Goal: Information Seeking & Learning: Learn about a topic

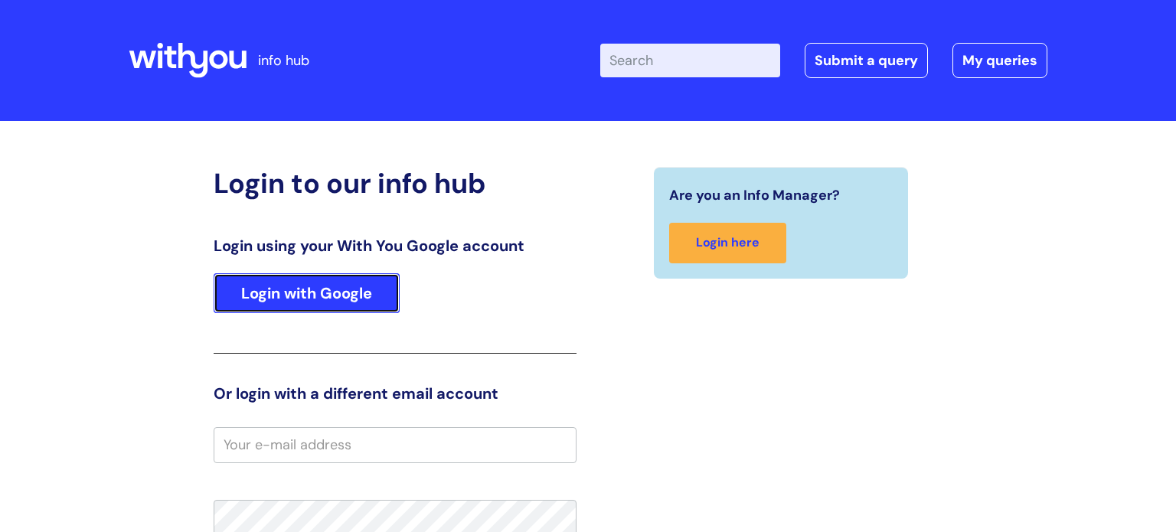
click at [364, 285] on link "Login with Google" at bounding box center [307, 293] width 186 height 40
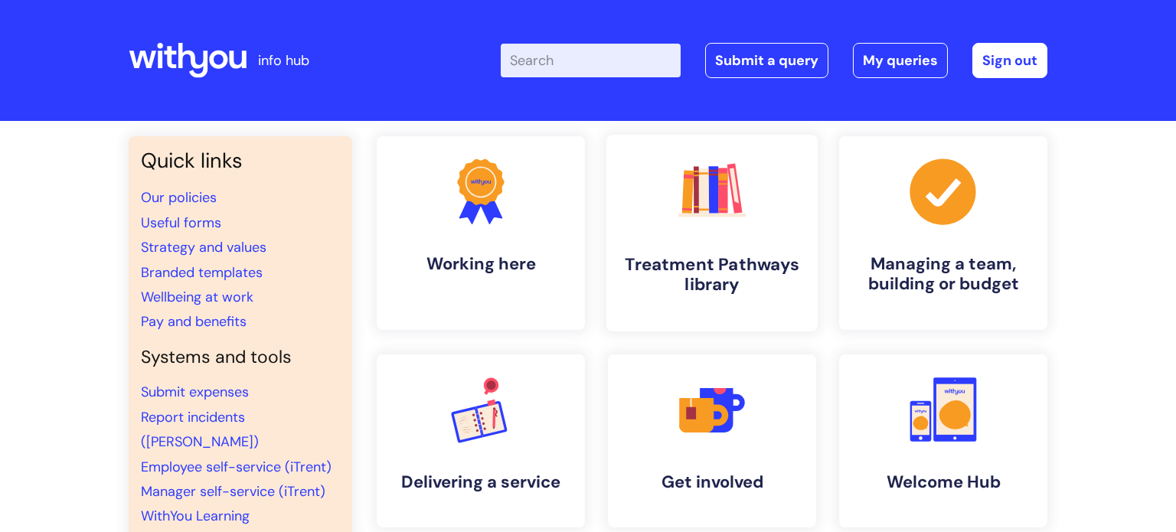
click at [719, 253] on link ".cls-1{fill:#f89b22;}.cls-1,.cls-2,.cls-3,.cls-4,.cls-5,.cls-6,.cls-7{stroke-wi…" at bounding box center [711, 233] width 211 height 197
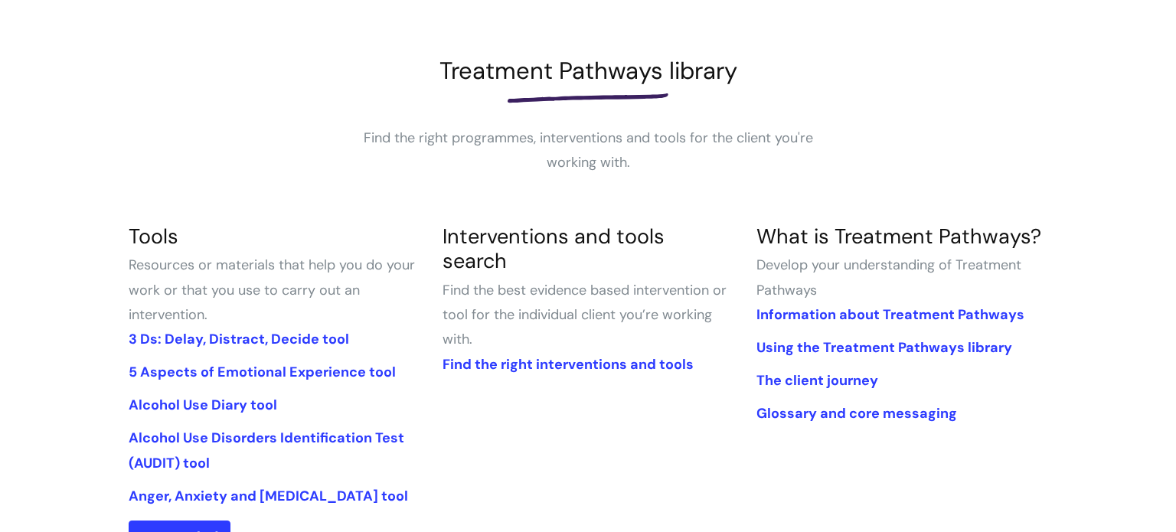
scroll to position [184, 0]
click at [876, 345] on link "Using the Treatment Pathways library" at bounding box center [884, 347] width 256 height 18
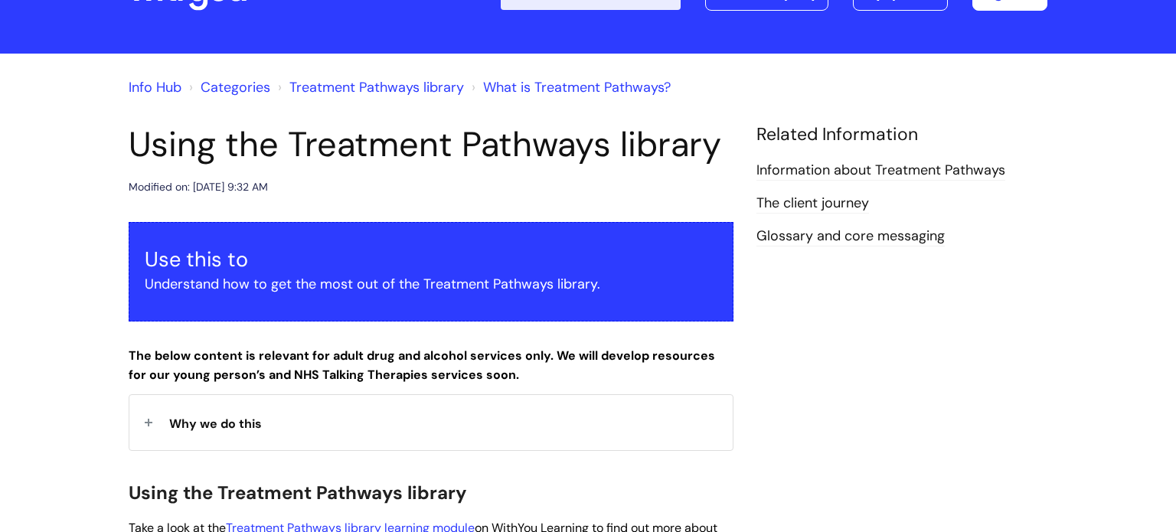
scroll to position [67, 0]
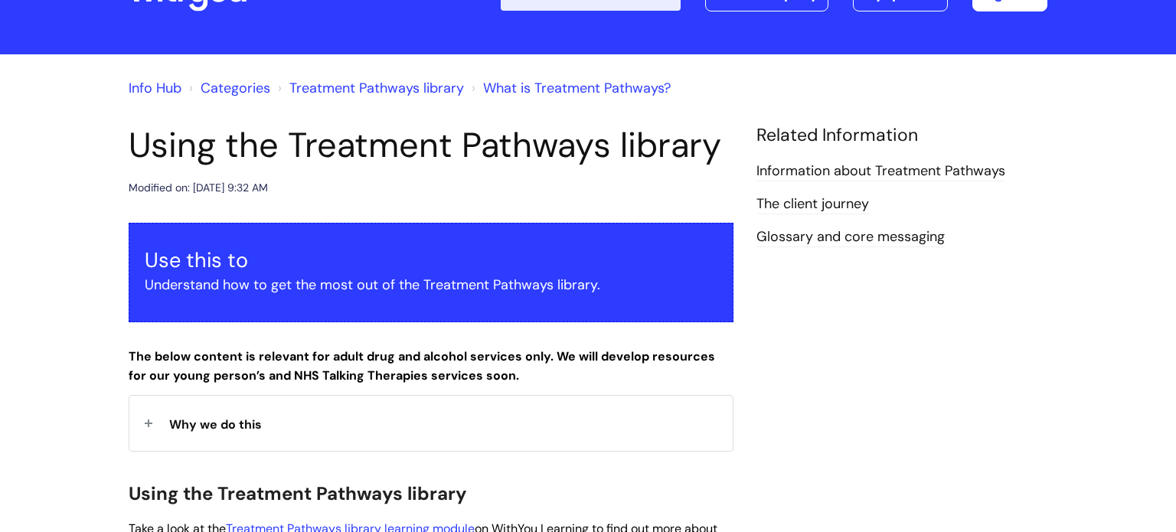
click at [836, 200] on link "The client journey" at bounding box center [812, 204] width 113 height 20
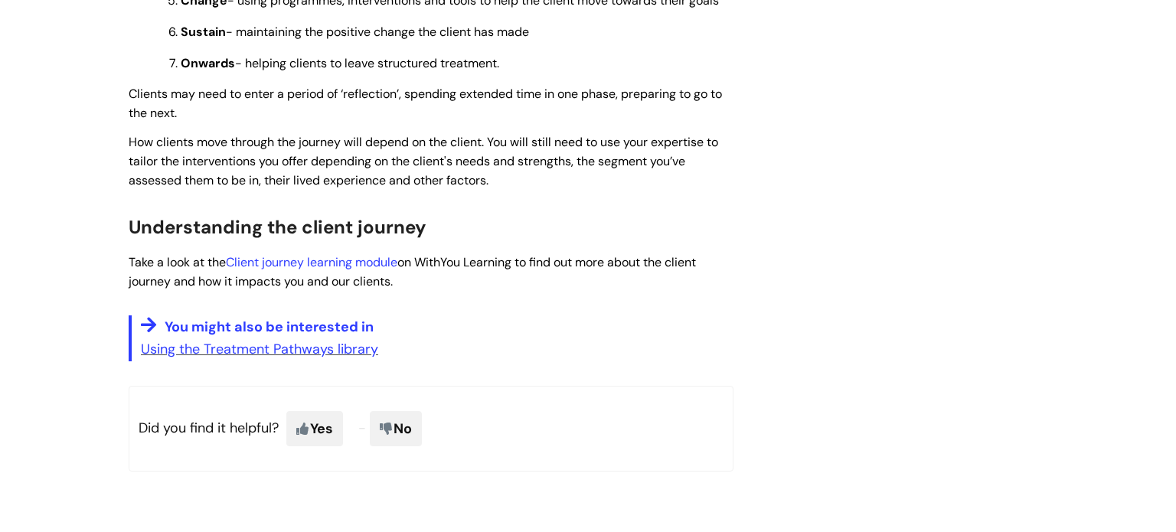
scroll to position [1264, 0]
click at [299, 270] on link "Client journey learning module" at bounding box center [311, 262] width 171 height 16
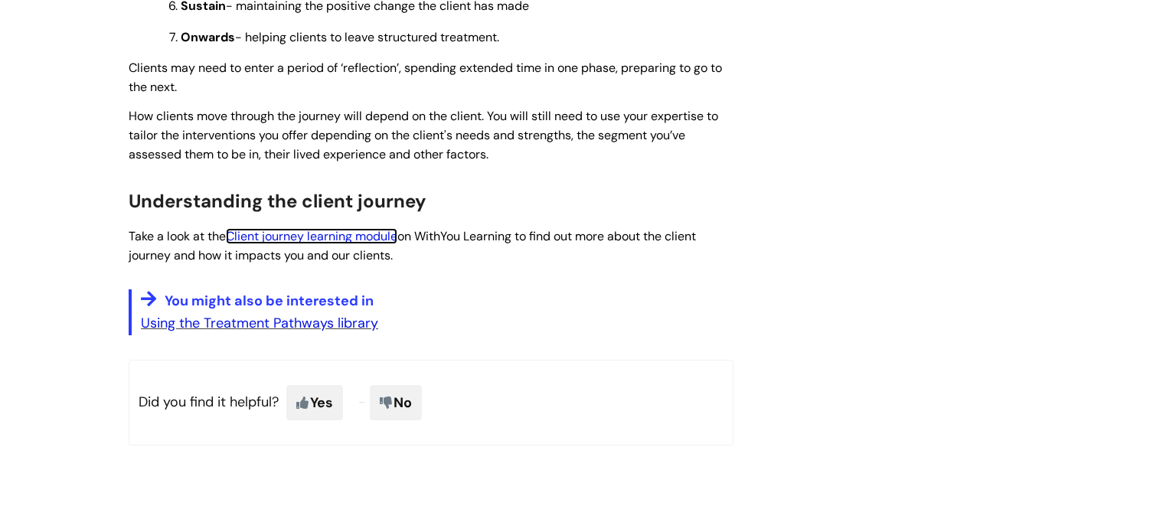
scroll to position [1291, 0]
click at [302, 331] on link "Using the Treatment Pathways library" at bounding box center [259, 322] width 237 height 18
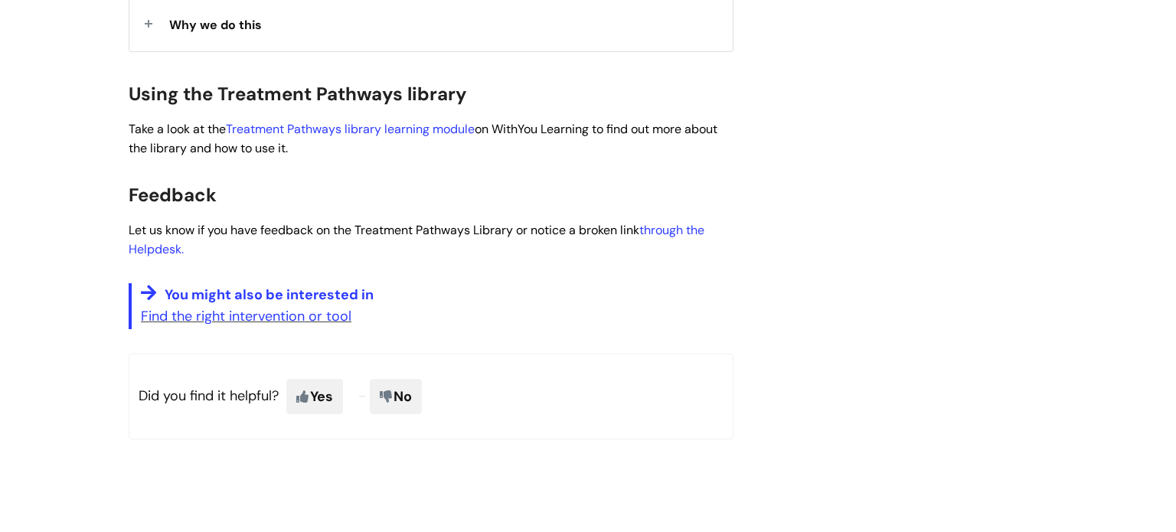
scroll to position [468, 0]
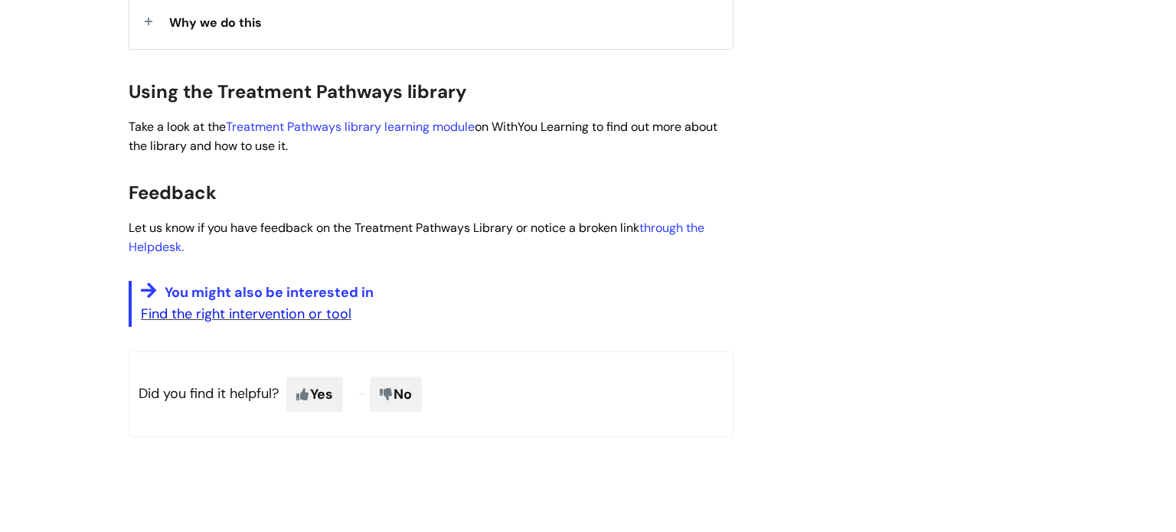
click at [243, 320] on link "Find the right intervention or tool" at bounding box center [246, 314] width 210 height 18
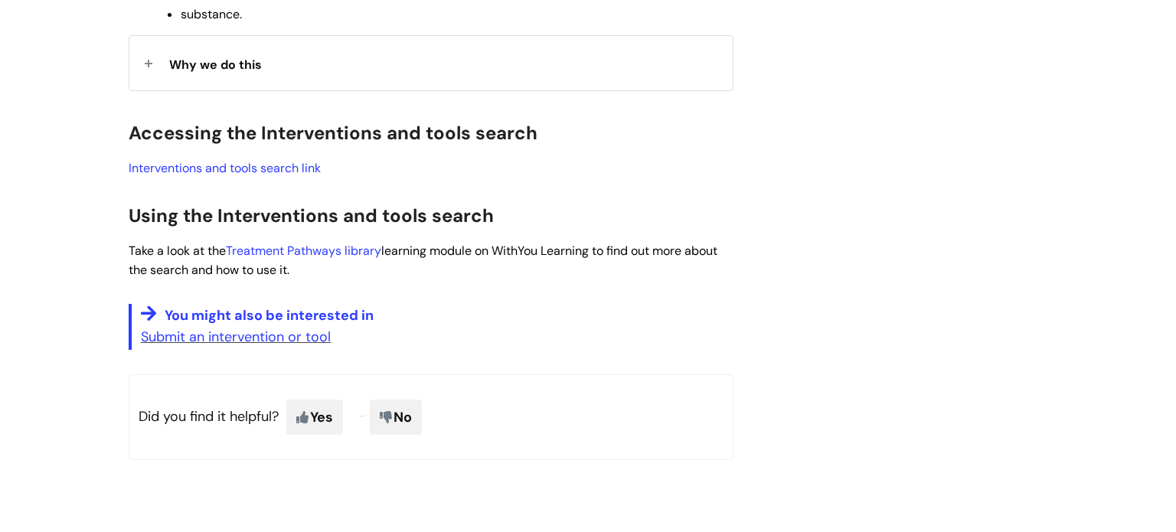
scroll to position [616, 0]
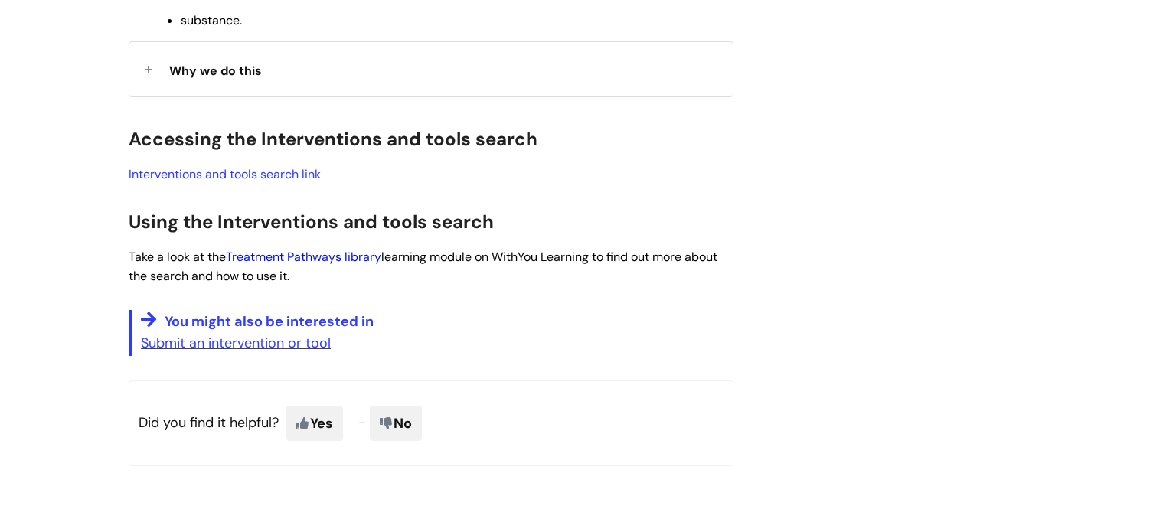
click at [294, 259] on link "Treatment Pathways library" at bounding box center [303, 257] width 155 height 16
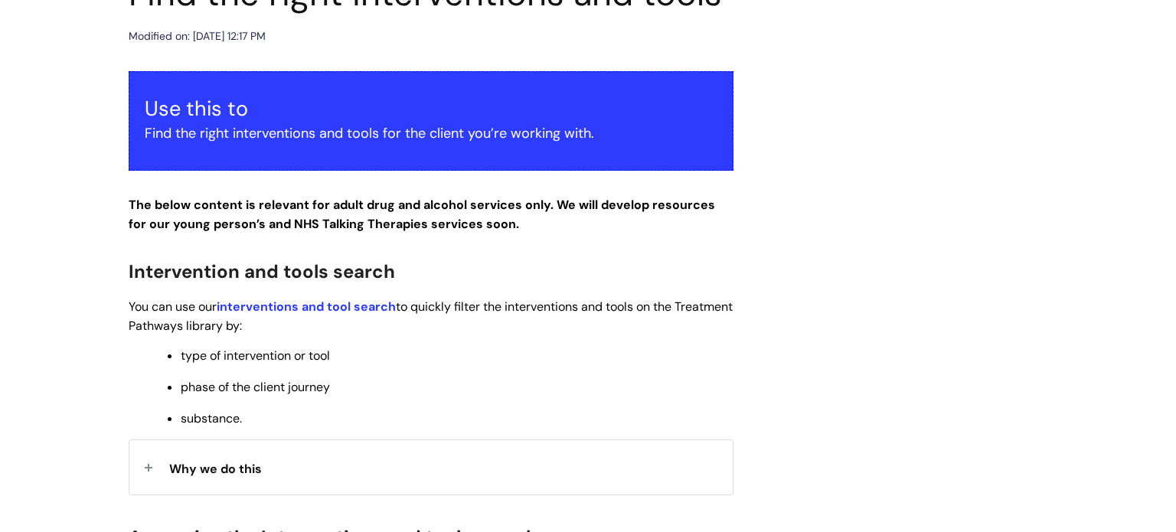
scroll to position [219, 0]
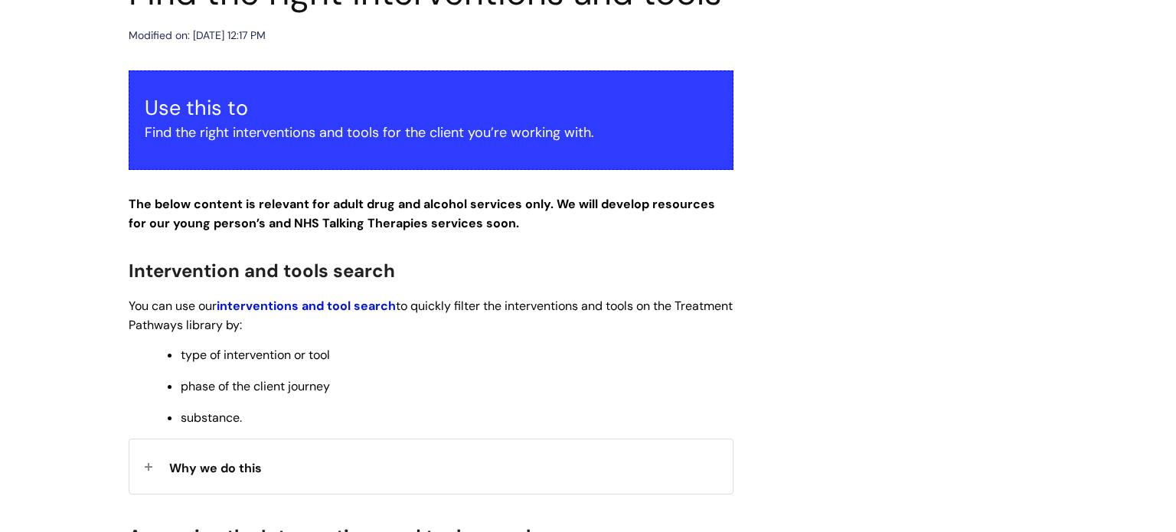
click at [322, 309] on strong "interventions and tool search" at bounding box center [306, 306] width 179 height 16
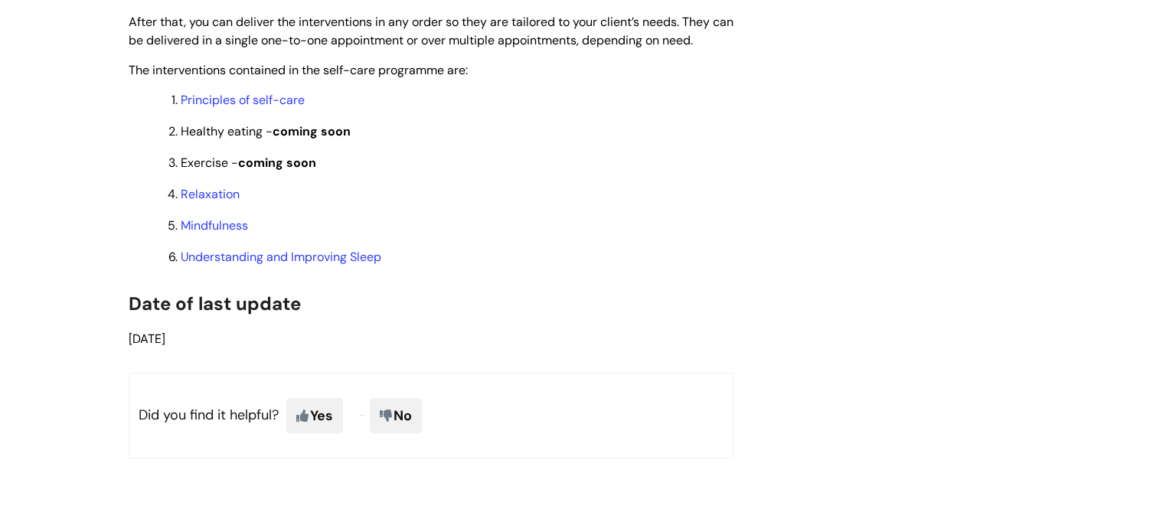
scroll to position [1356, 0]
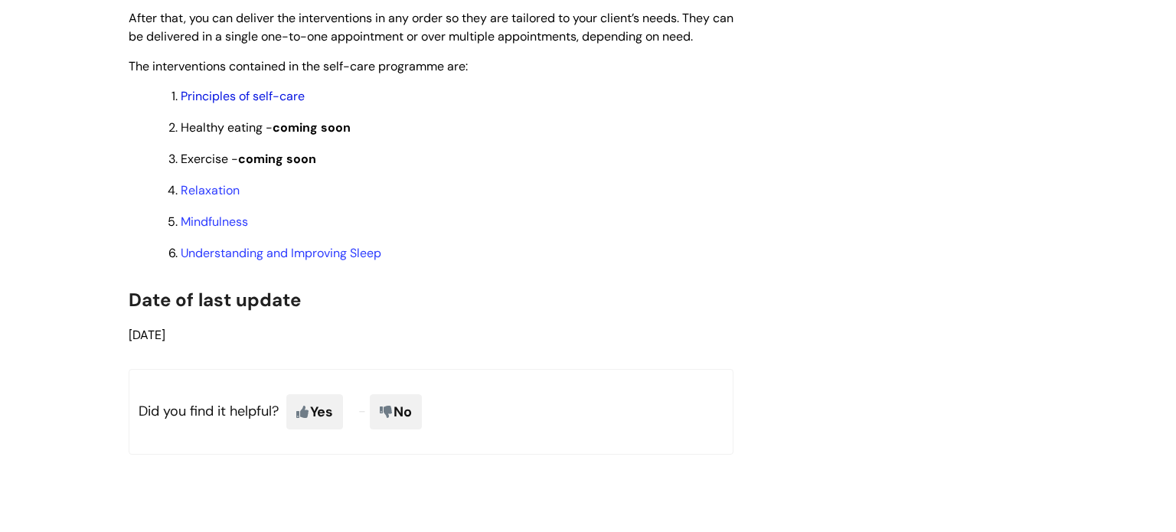
click at [263, 104] on link "Principles of self-care" at bounding box center [243, 96] width 124 height 16
click at [209, 198] on link "Relaxation" at bounding box center [210, 190] width 59 height 16
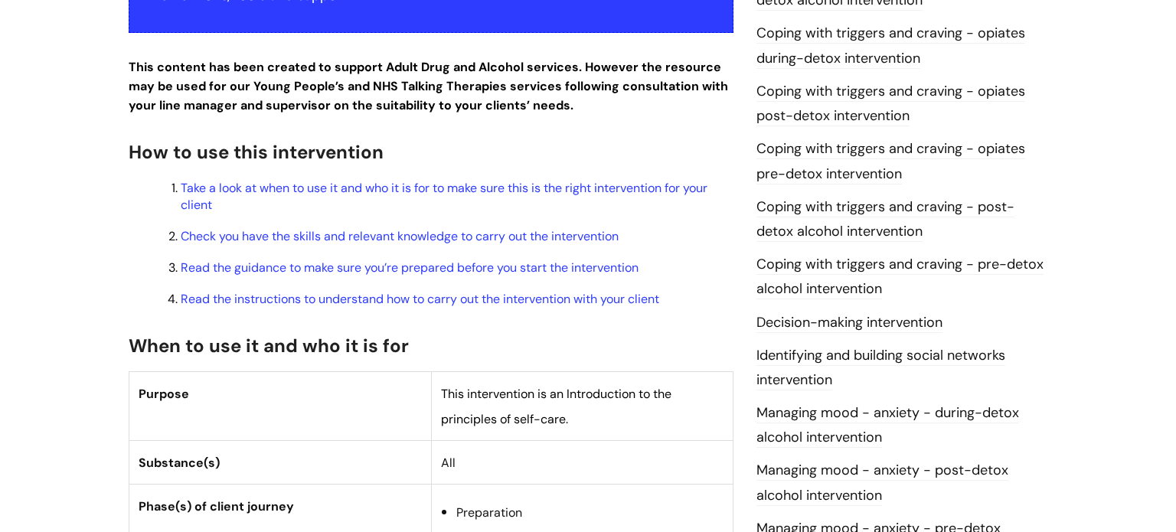
scroll to position [415, 0]
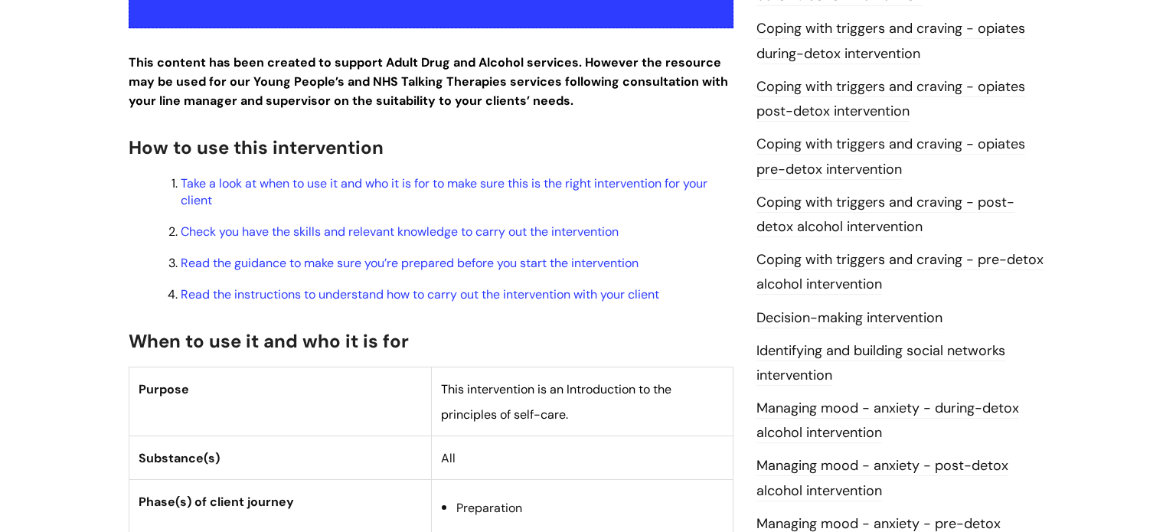
click at [860, 204] on link "Coping with triggers and craving - post-detox alcohol intervention" at bounding box center [885, 215] width 258 height 44
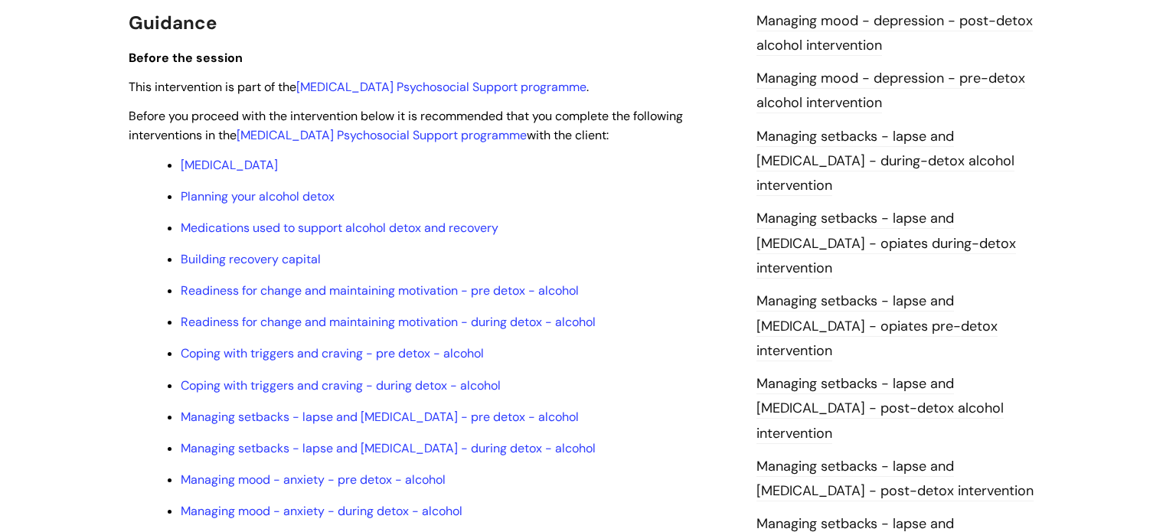
scroll to position [1151, 0]
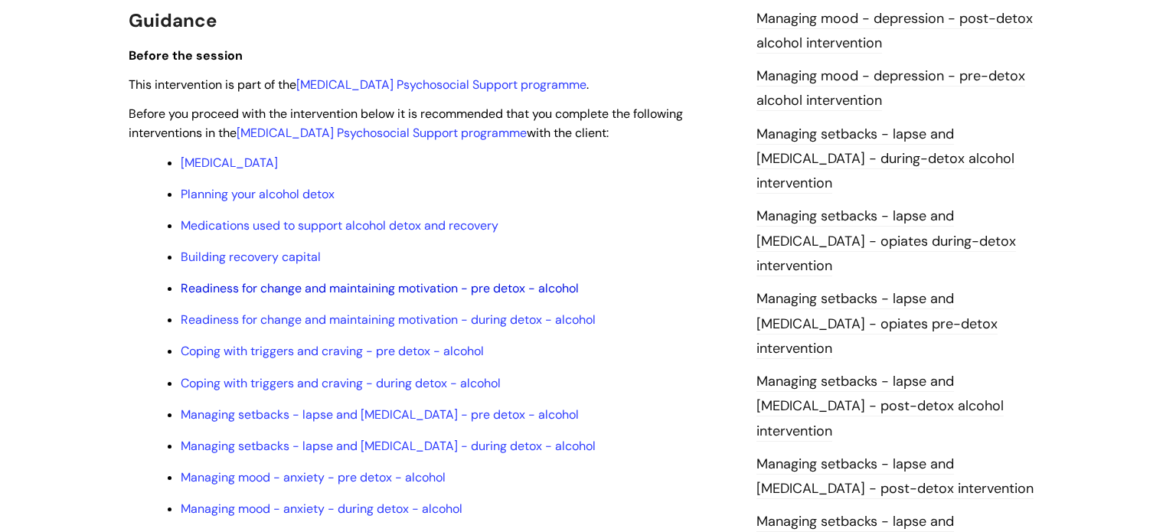
click at [281, 296] on link "Readiness for change and maintaining motivation - pre detox - alcohol" at bounding box center [380, 288] width 398 height 16
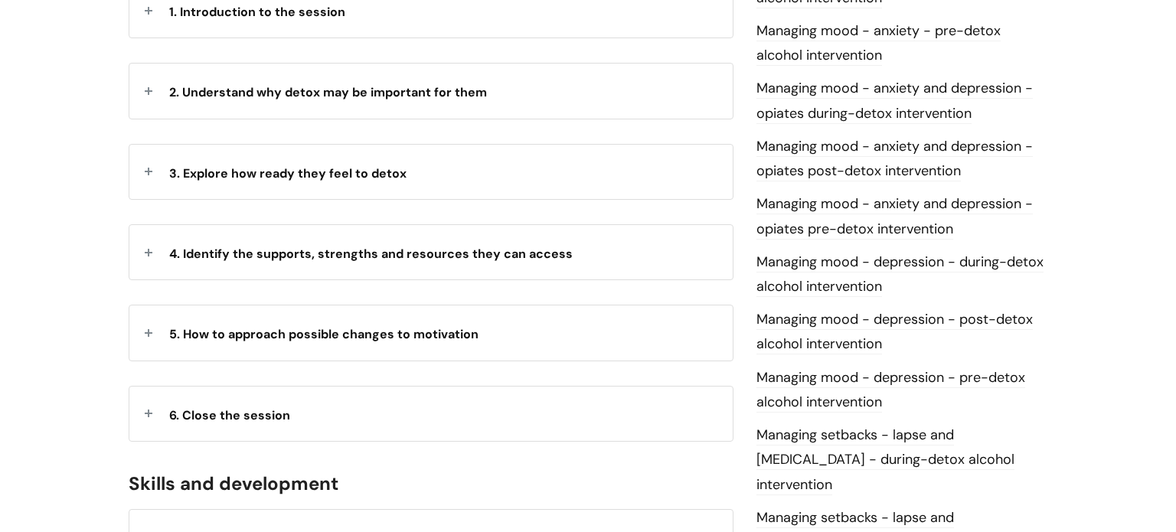
scroll to position [909, 0]
click at [312, 325] on span "5. How to approach possible changes to motivation" at bounding box center [323, 333] width 309 height 16
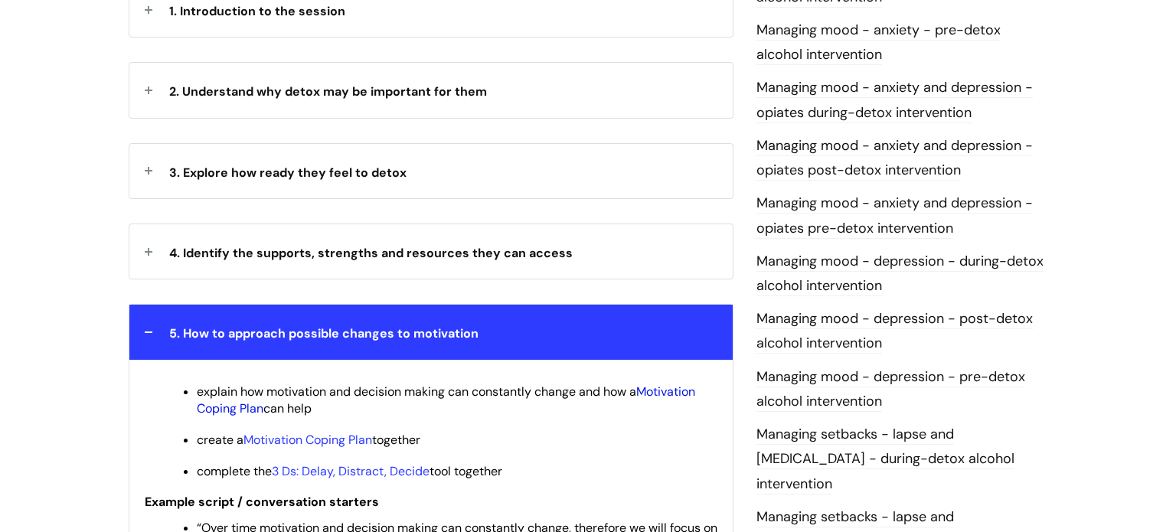
click at [226, 383] on link "Motivation Coping Plan" at bounding box center [446, 399] width 498 height 33
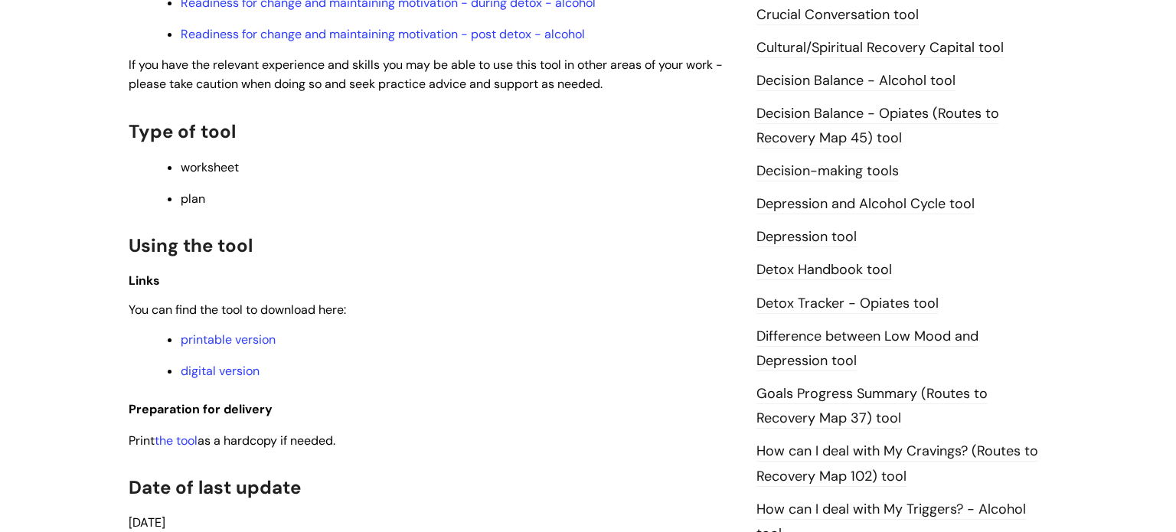
scroll to position [730, 0]
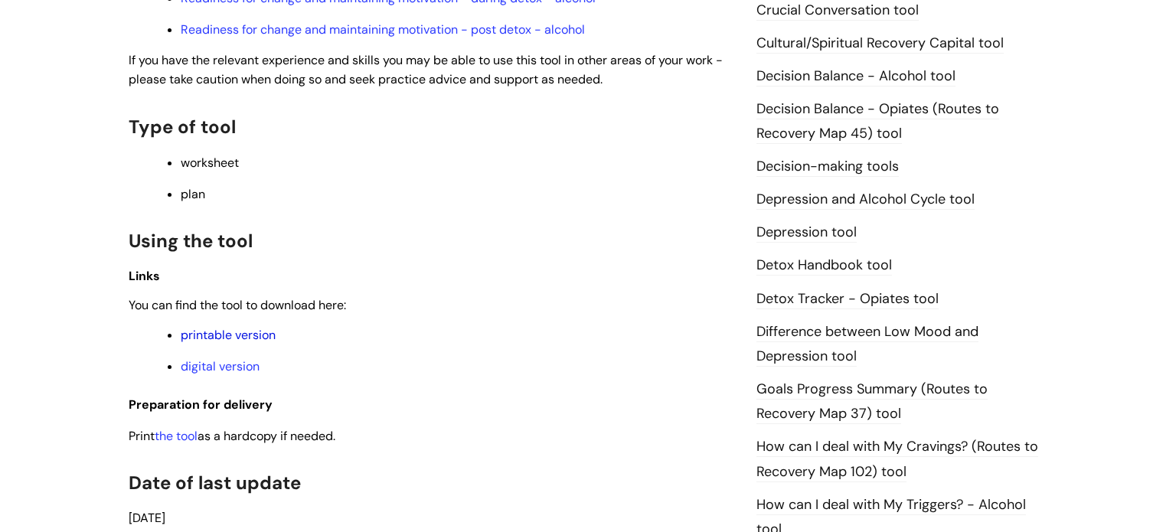
click at [242, 343] on link "printable version" at bounding box center [228, 335] width 95 height 16
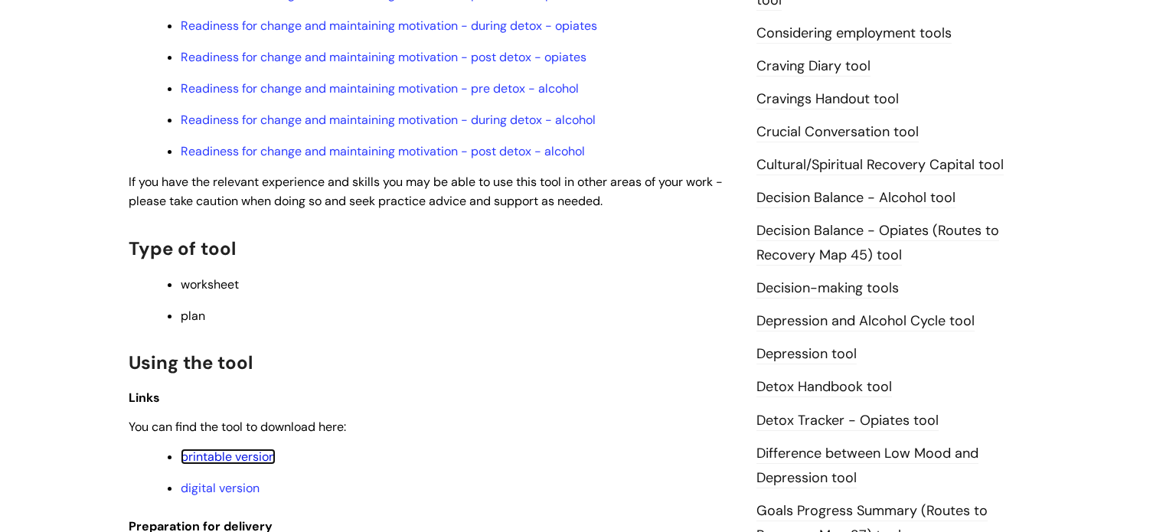
scroll to position [608, 0]
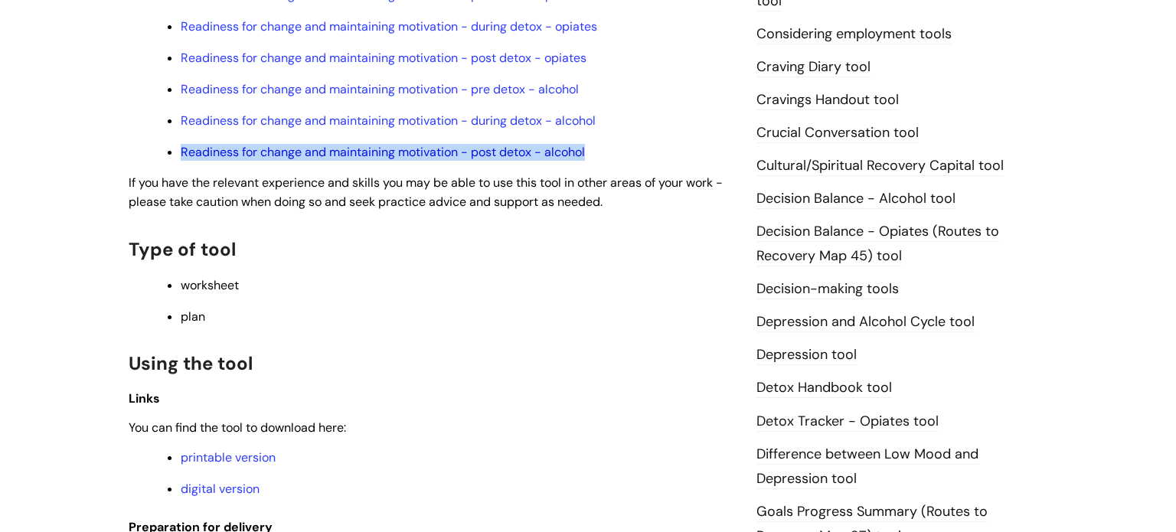
click at [354, 157] on link "Readiness for change and maintaining motivation - post detox - alcohol" at bounding box center [383, 152] width 404 height 16
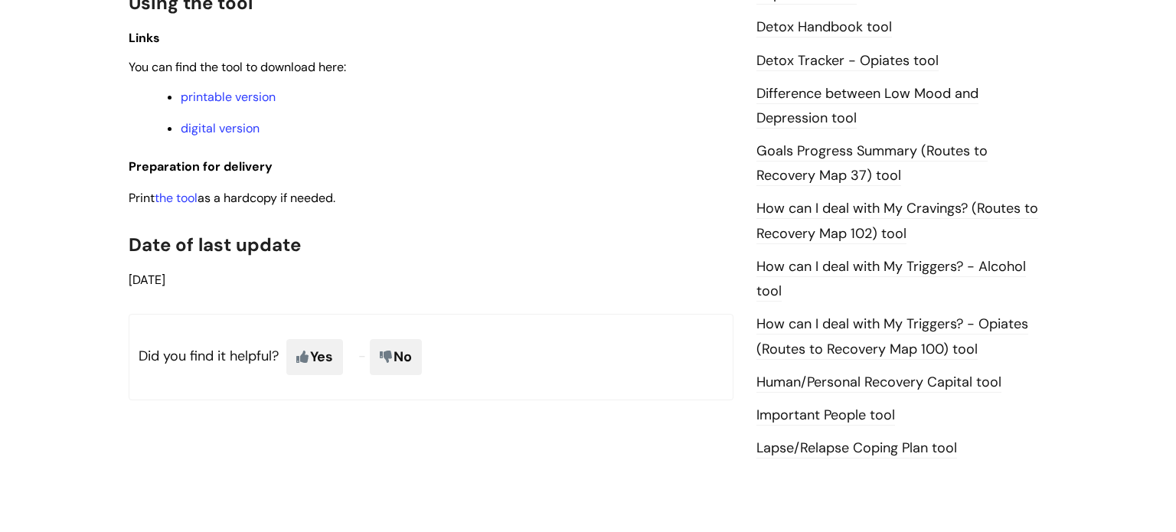
scroll to position [971, 0]
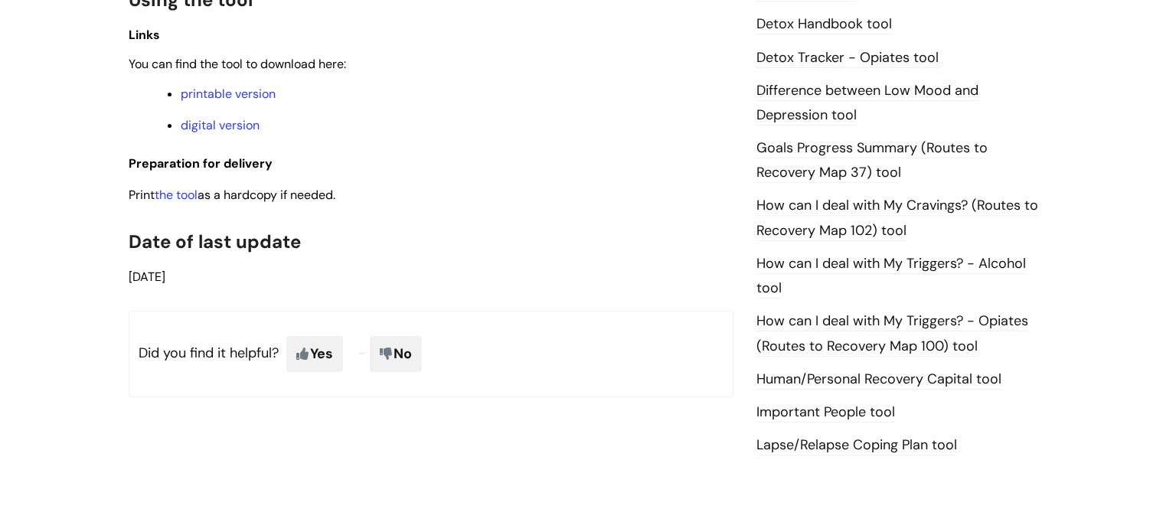
click at [882, 214] on link "How can I deal with My Cravings? (Routes to Recovery Map 102) tool" at bounding box center [897, 218] width 282 height 44
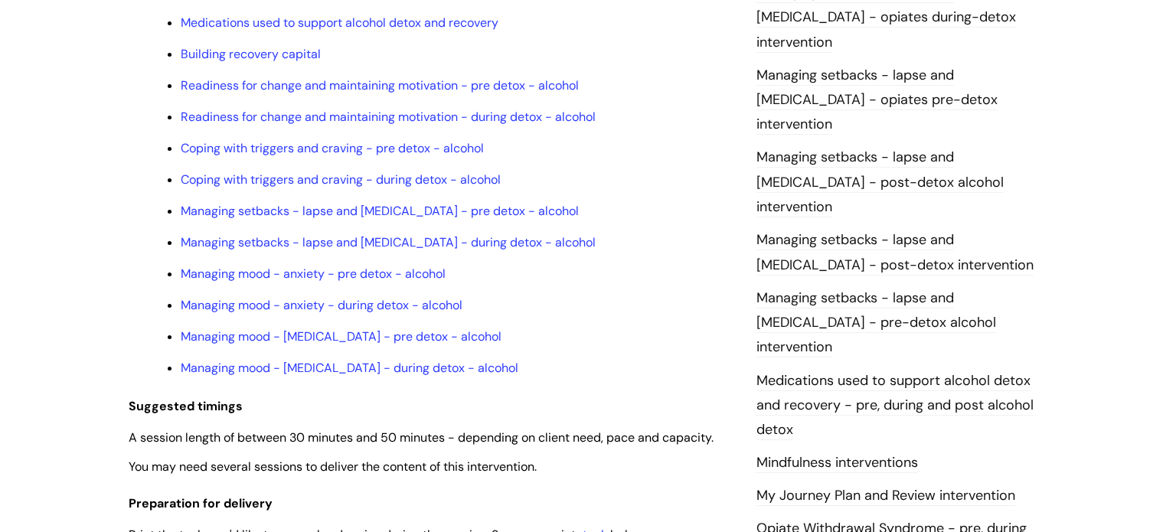
scroll to position [1434, 0]
click at [892, 485] on link "My Journey Plan and Review intervention" at bounding box center [885, 495] width 259 height 20
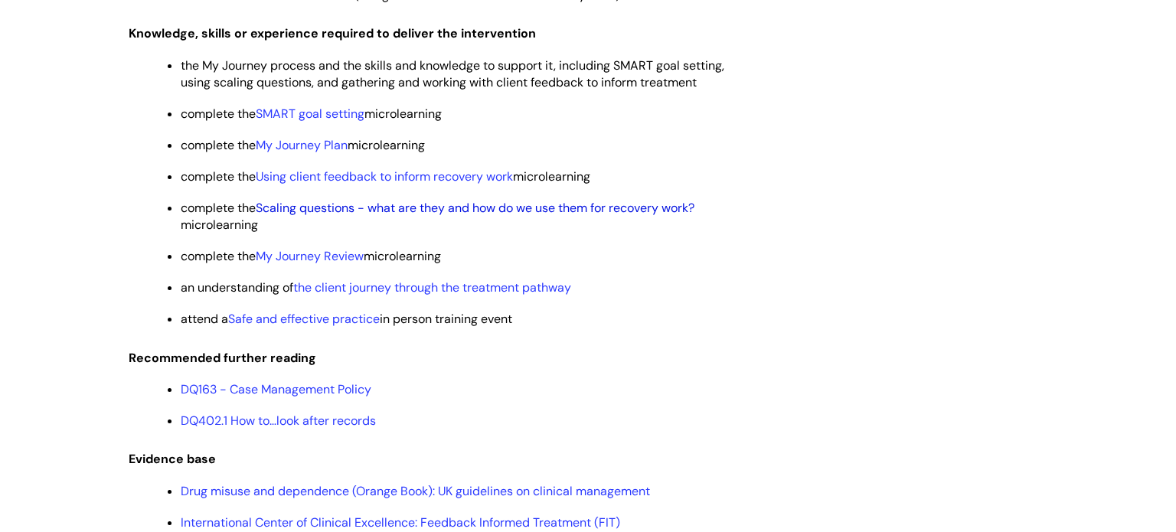
scroll to position [2915, 0]
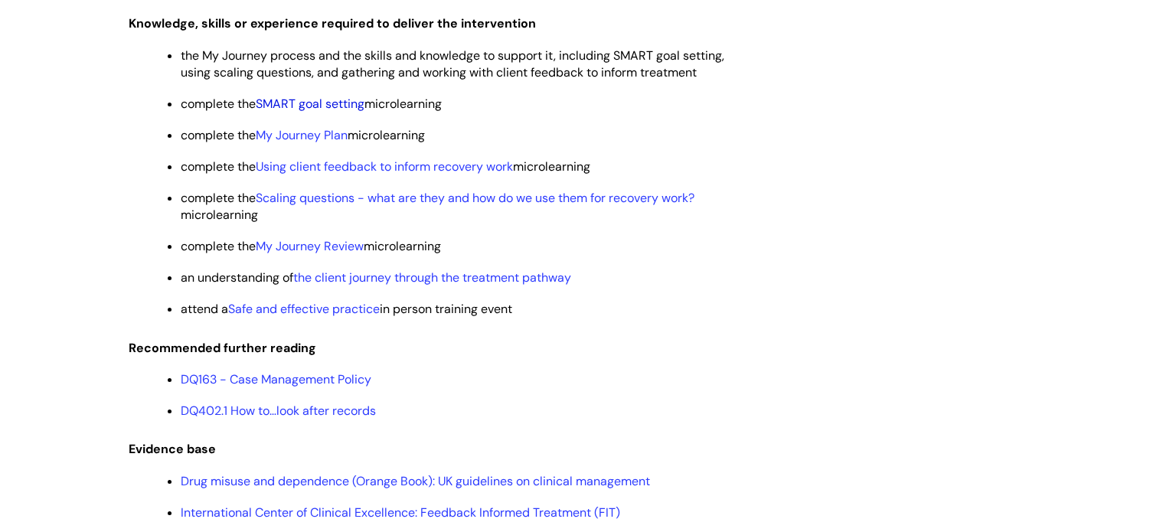
click at [301, 112] on link "SMART goal setting" at bounding box center [310, 104] width 109 height 16
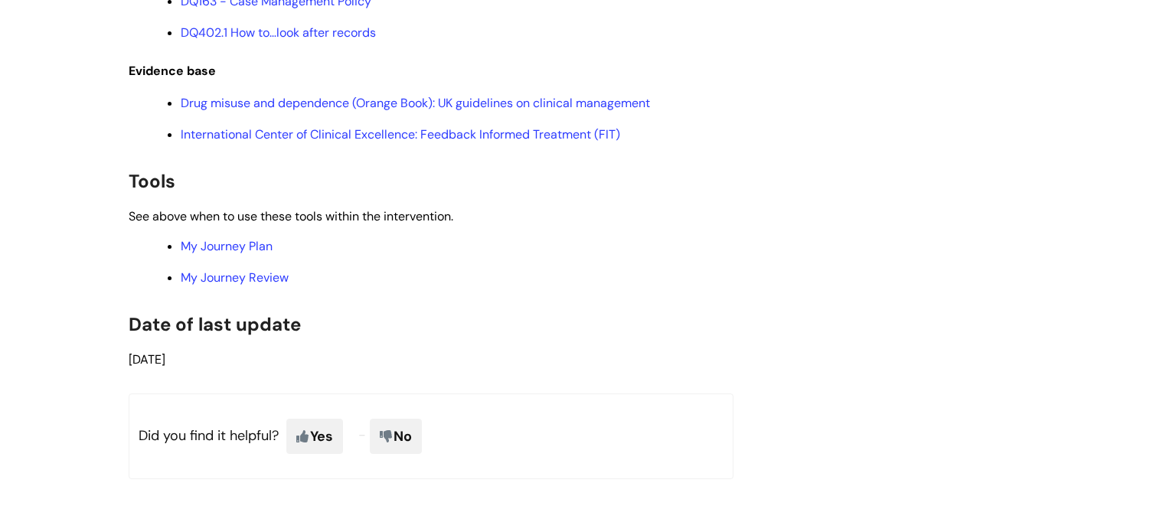
scroll to position [3298, 0]
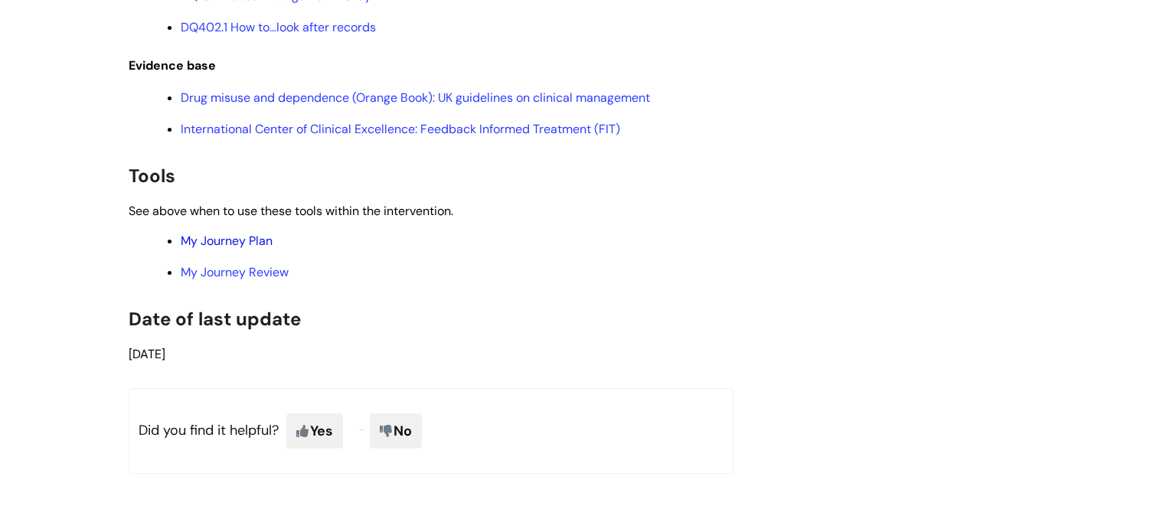
click at [245, 249] on link "My Journey Plan" at bounding box center [227, 241] width 92 height 16
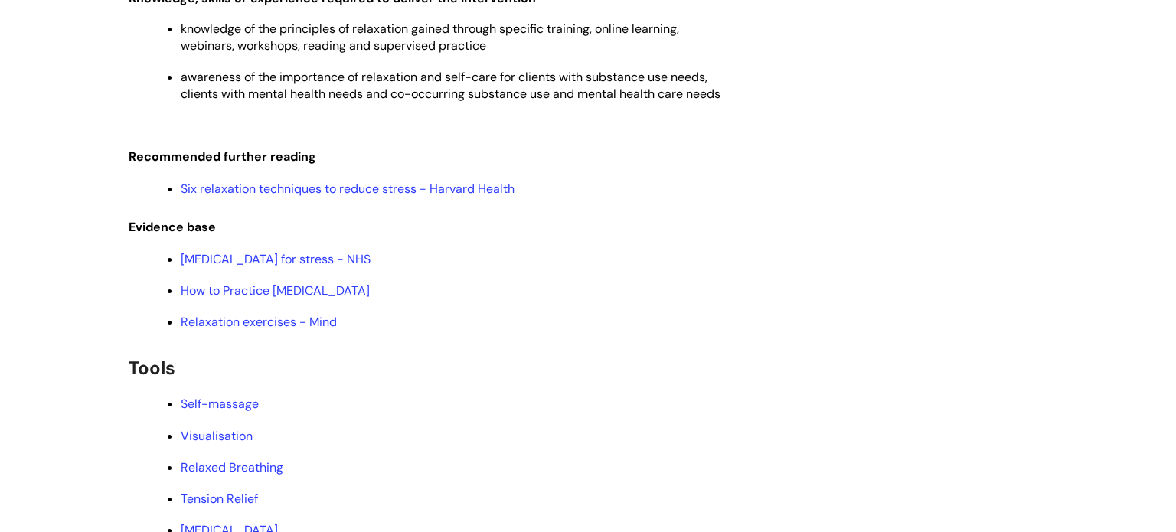
scroll to position [2555, 0]
click at [361, 197] on link "Six relaxation techniques to reduce stress - Harvard Health" at bounding box center [348, 189] width 334 height 16
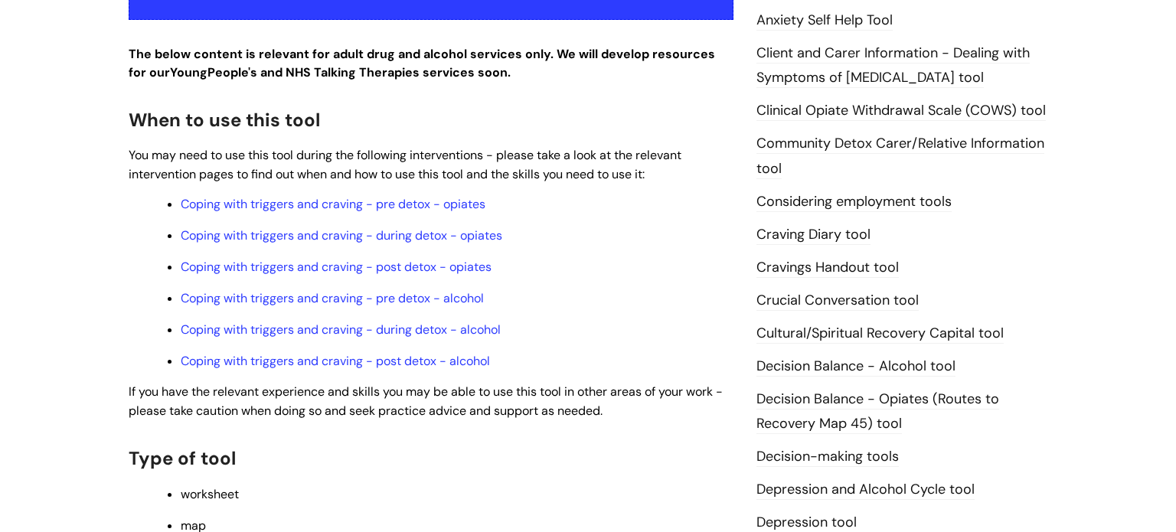
scroll to position [441, 0]
click at [287, 368] on link "Coping with triggers and craving - post detox - alcohol" at bounding box center [335, 360] width 309 height 16
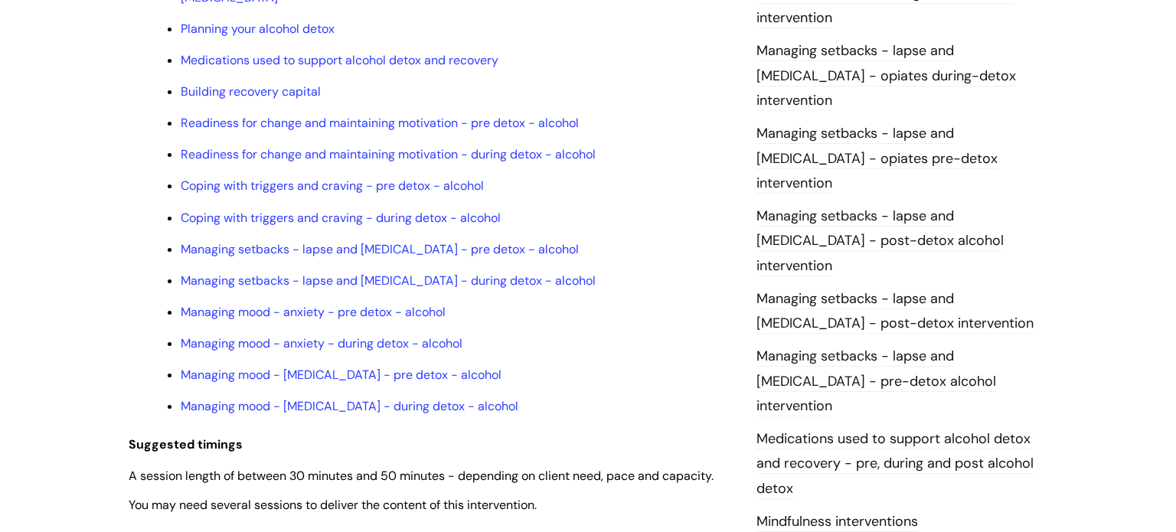
scroll to position [1321, 0]
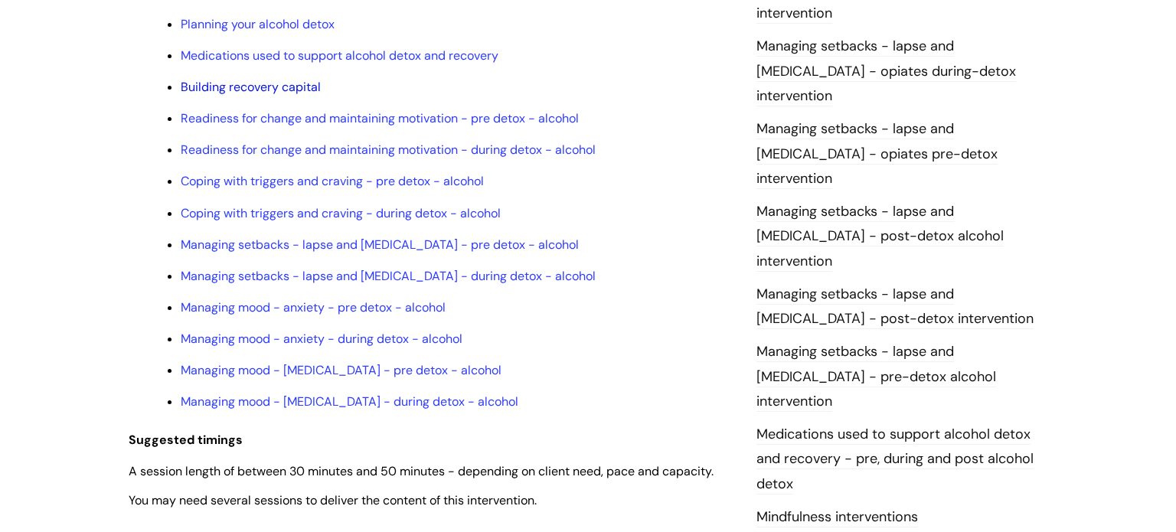
click at [254, 95] on link "Building recovery capital" at bounding box center [251, 87] width 140 height 16
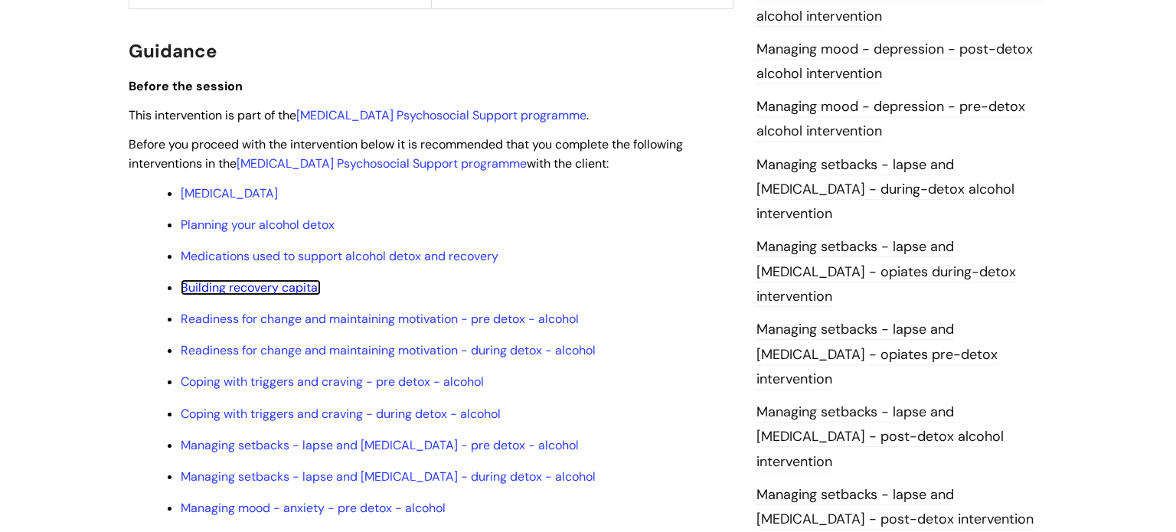
scroll to position [1121, 0]
click at [830, 48] on link "Managing mood - depression - post-detox alcohol intervention" at bounding box center [894, 62] width 276 height 44
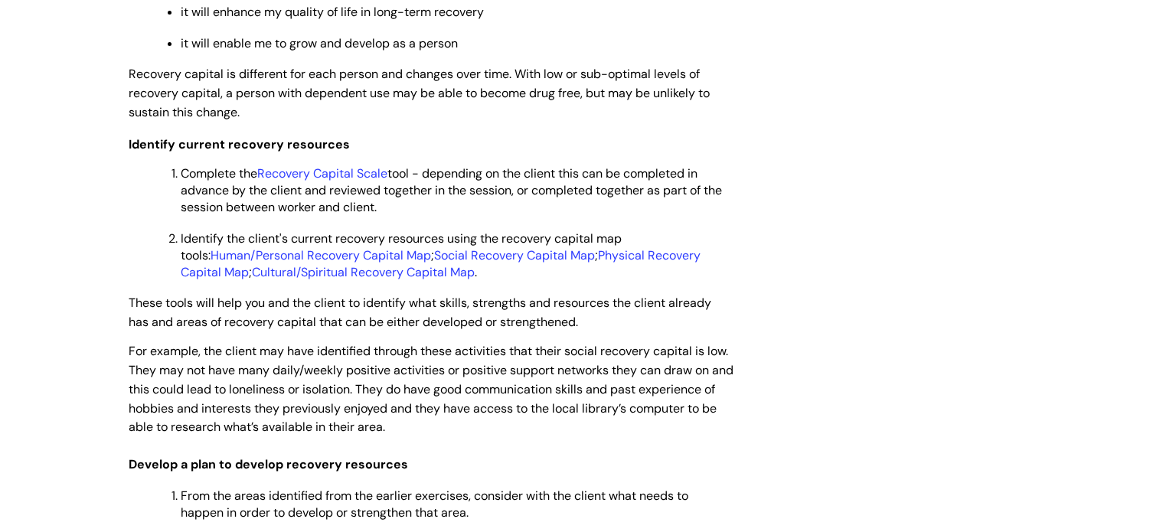
scroll to position [2694, 0]
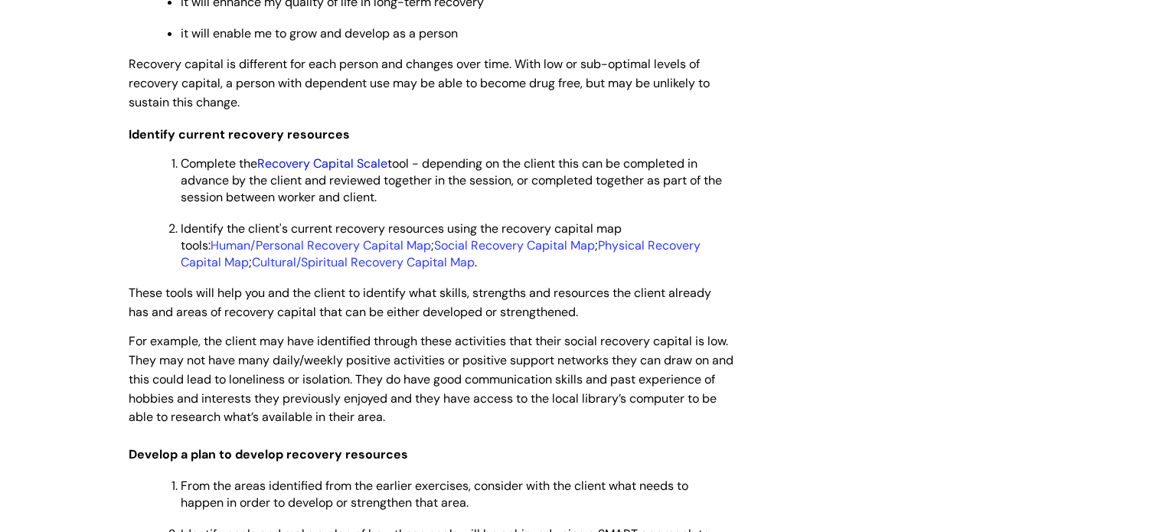
click at [347, 171] on link "Recovery Capital Scale" at bounding box center [322, 163] width 130 height 16
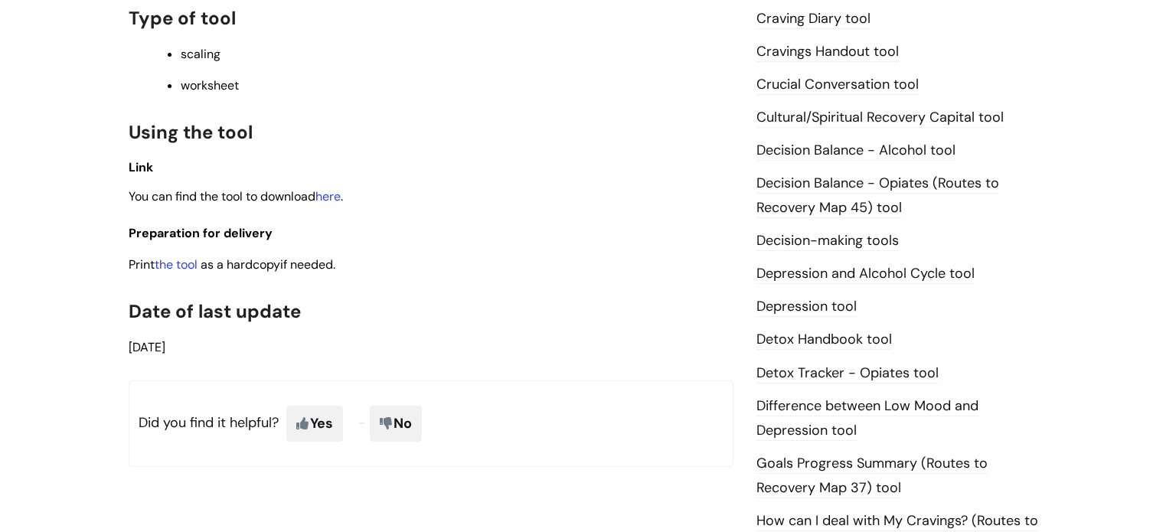
scroll to position [657, 0]
click at [177, 269] on link "the tool" at bounding box center [176, 264] width 43 height 16
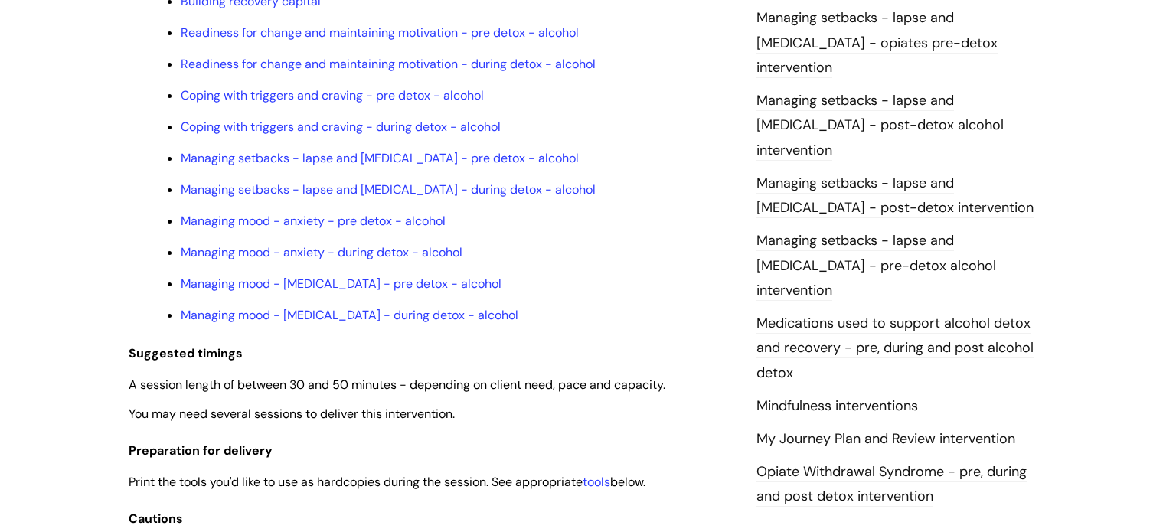
scroll to position [1428, 0]
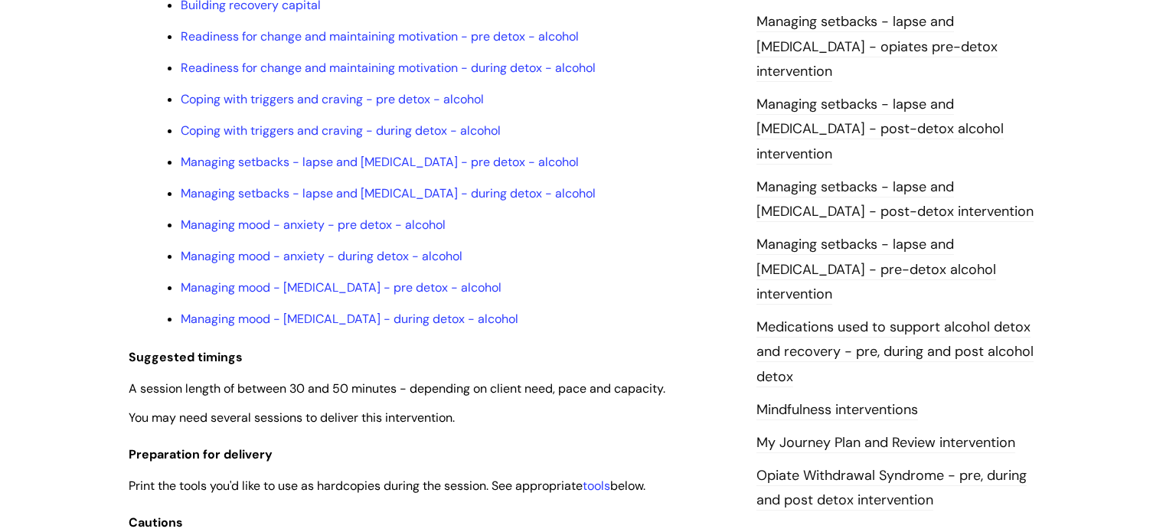
click at [853, 400] on link "Mindfulness interventions" at bounding box center [837, 410] width 162 height 20
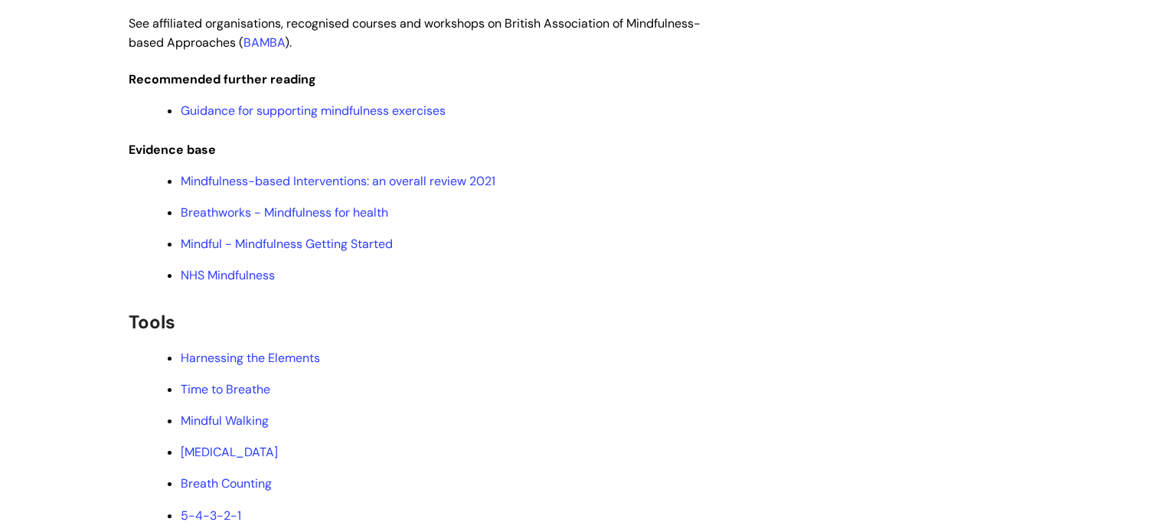
scroll to position [2649, 0]
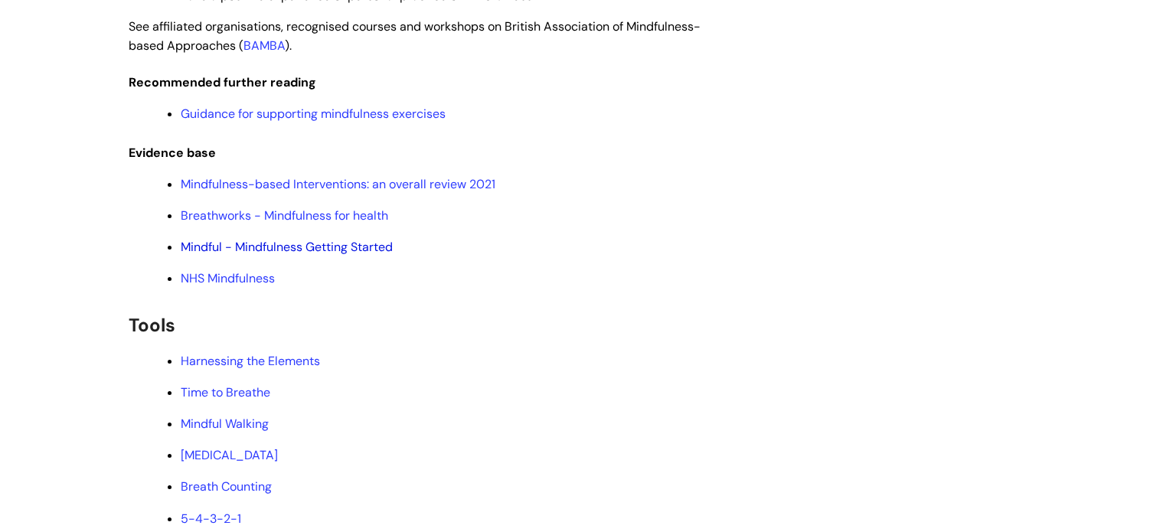
click at [253, 255] on link "Mindful - Mindfulness Getting Started" at bounding box center [287, 247] width 212 height 16
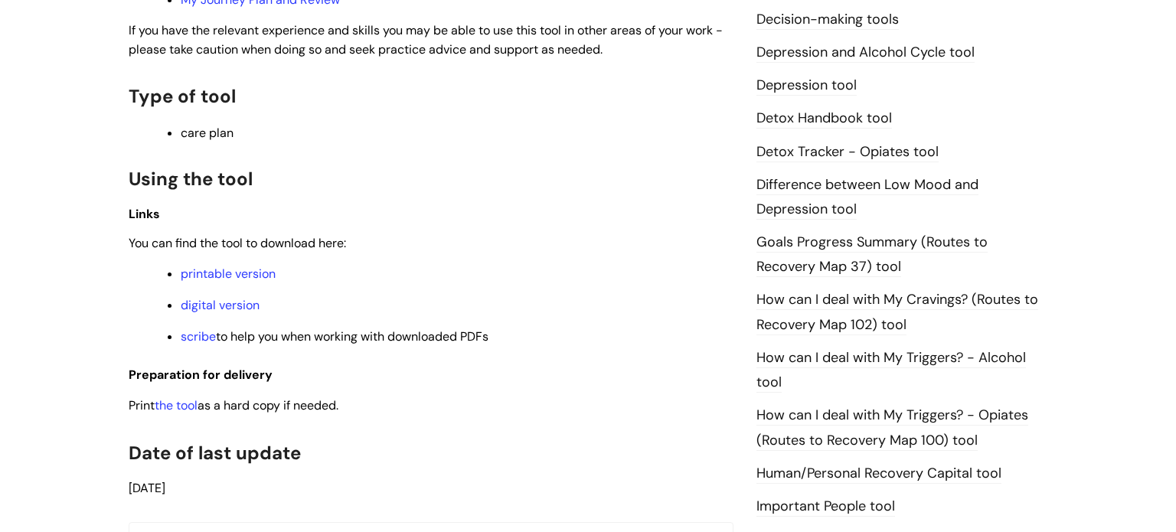
scroll to position [882, 0]
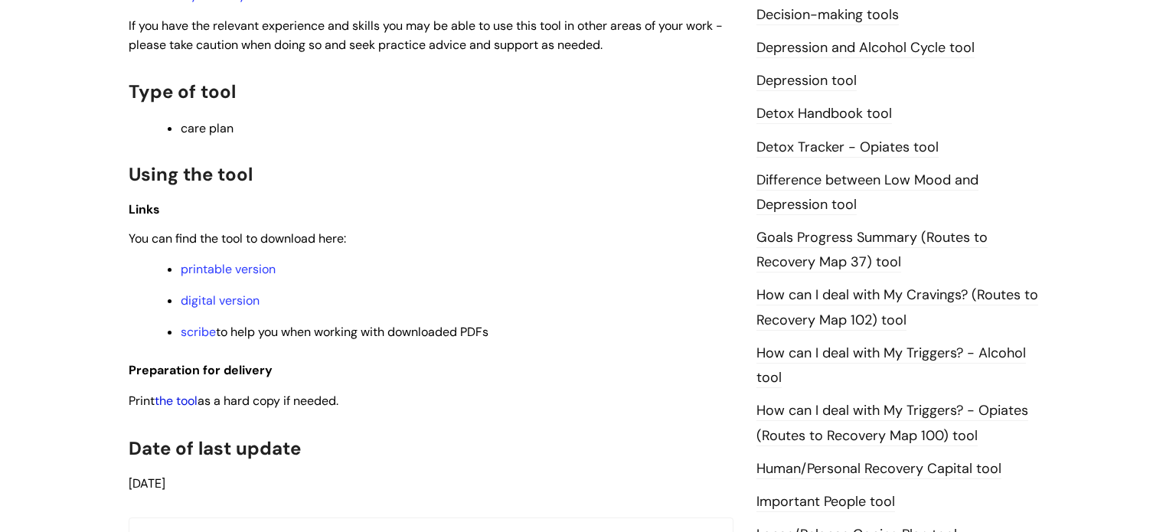
click at [171, 406] on link "the tool" at bounding box center [176, 401] width 43 height 16
